Goal: Navigation & Orientation: Find specific page/section

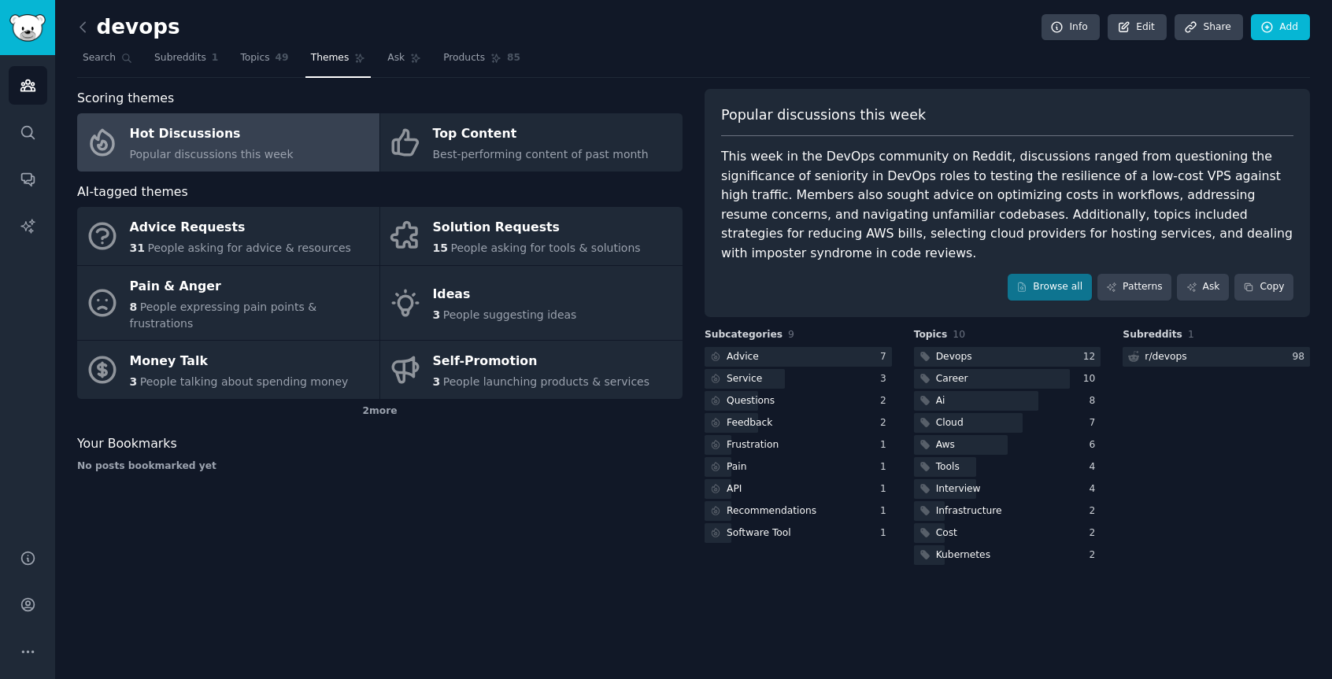
drag, startPoint x: 252, startPoint y: 65, endPoint x: 352, endPoint y: 67, distance: 100.0
click at [252, 65] on link "Topics 49" at bounding box center [264, 62] width 59 height 32
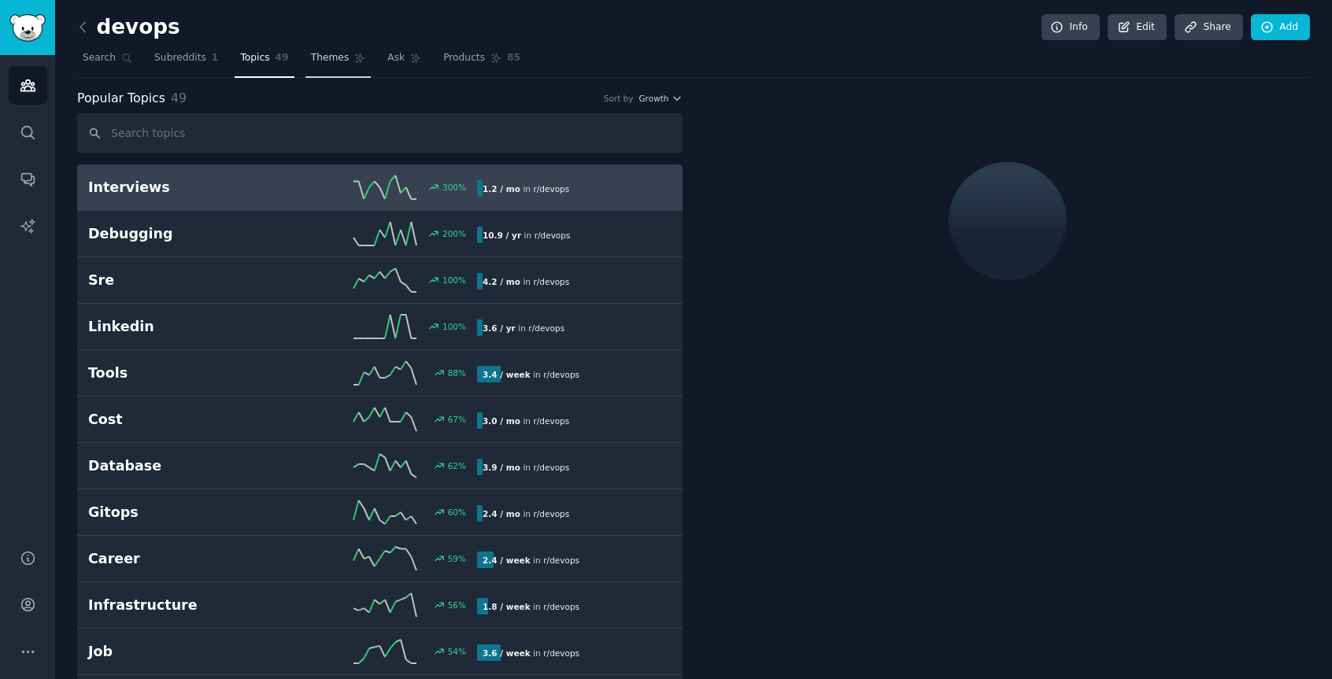
click at [324, 65] on span "Themes" at bounding box center [330, 58] width 39 height 14
